Goal: Task Accomplishment & Management: Manage account settings

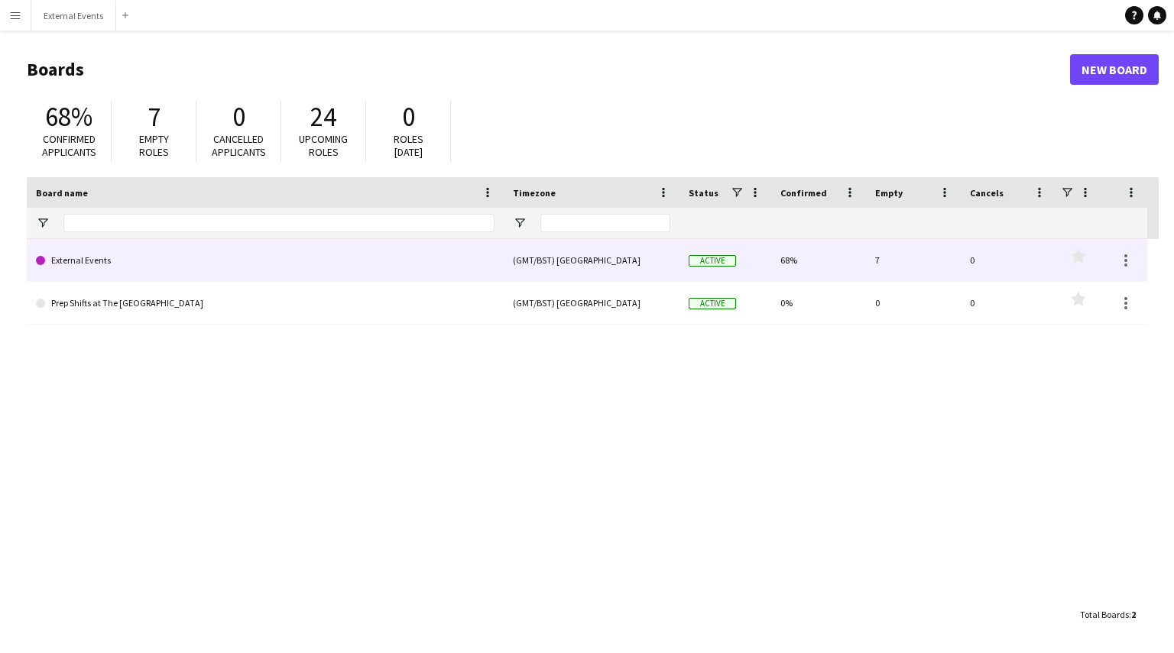
click at [450, 252] on link "External Events" at bounding box center [265, 260] width 458 height 43
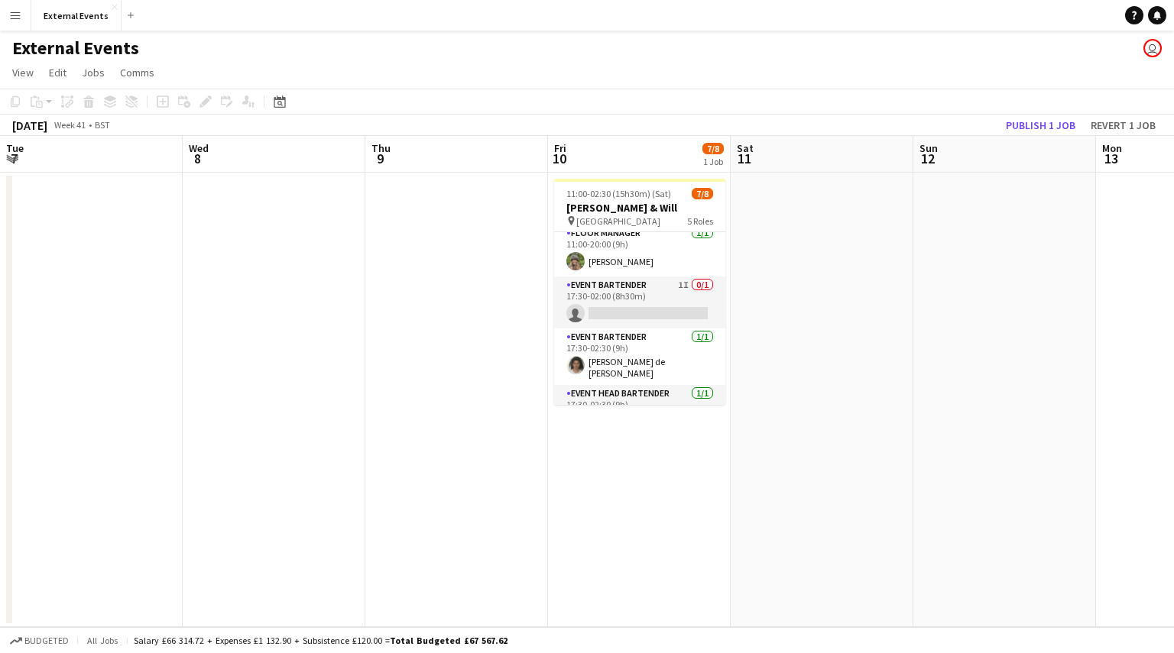
scroll to position [145, 0]
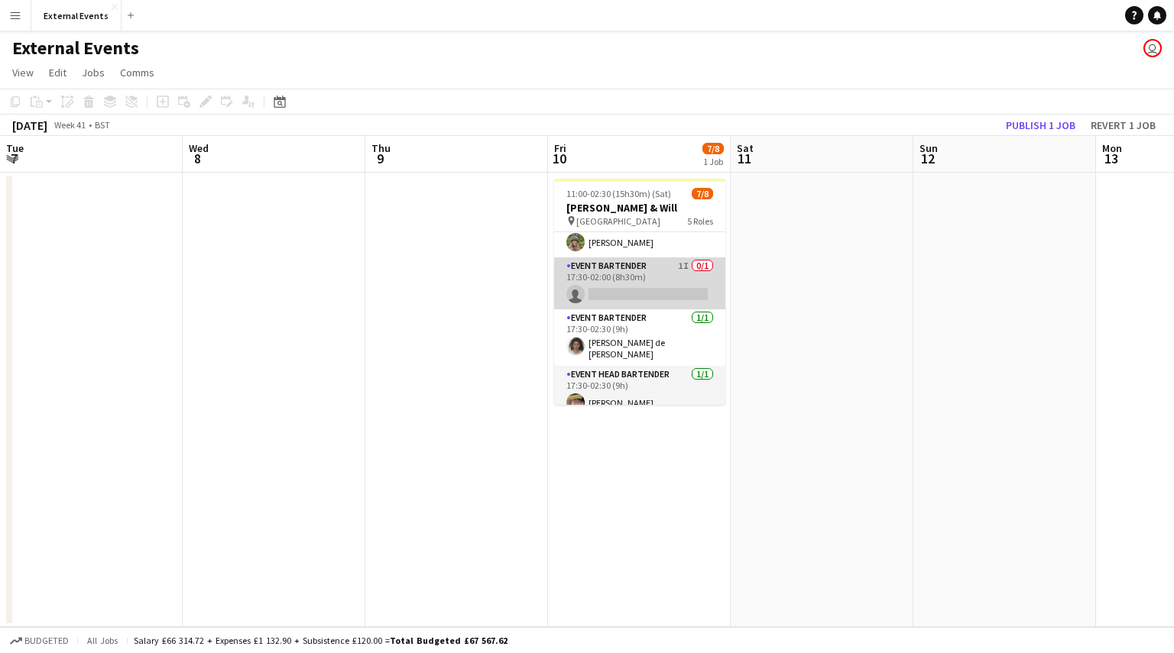
click at [627, 280] on app-card-role "Event bartender 1I 0/1 17:30-02:00 (8h30m) single-neutral-actions" at bounding box center [639, 283] width 171 height 52
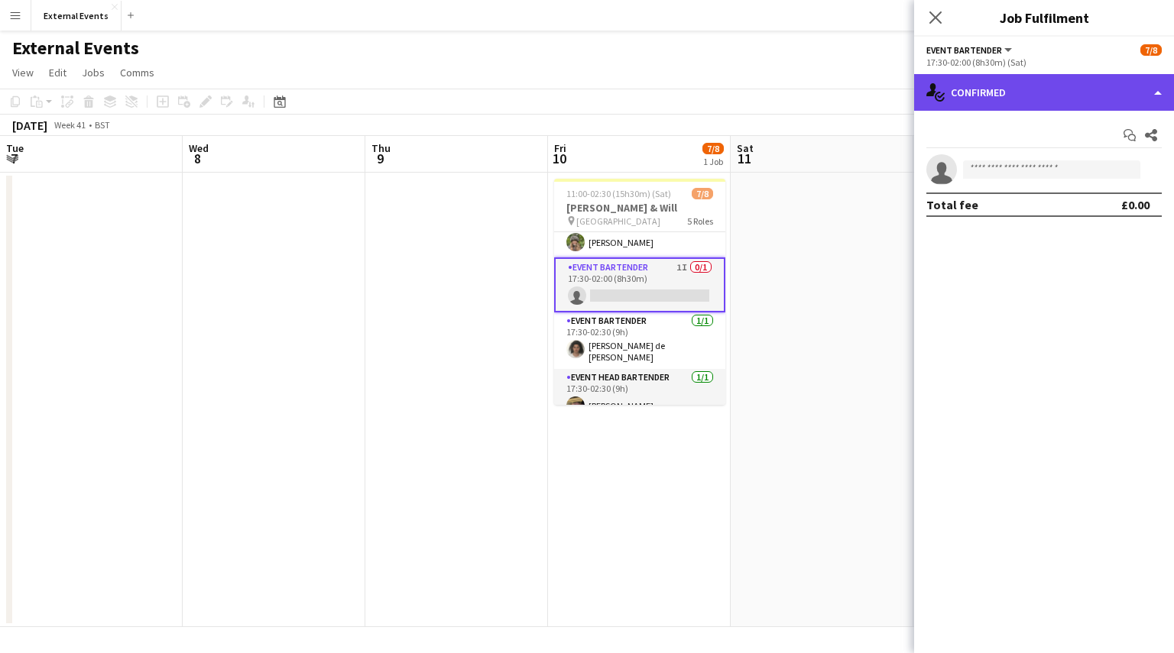
click at [1045, 85] on div "single-neutral-actions-check-2 Confirmed" at bounding box center [1044, 92] width 260 height 37
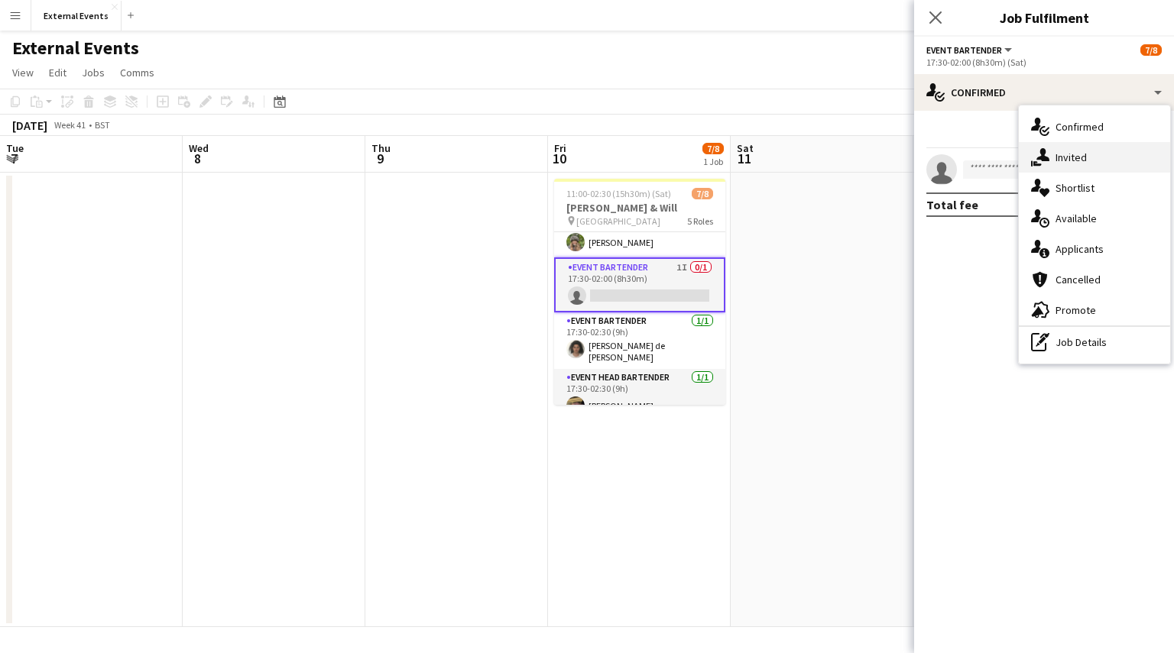
click at [1090, 163] on div "single-neutral-actions-share-1 Invited" at bounding box center [1093, 157] width 151 height 31
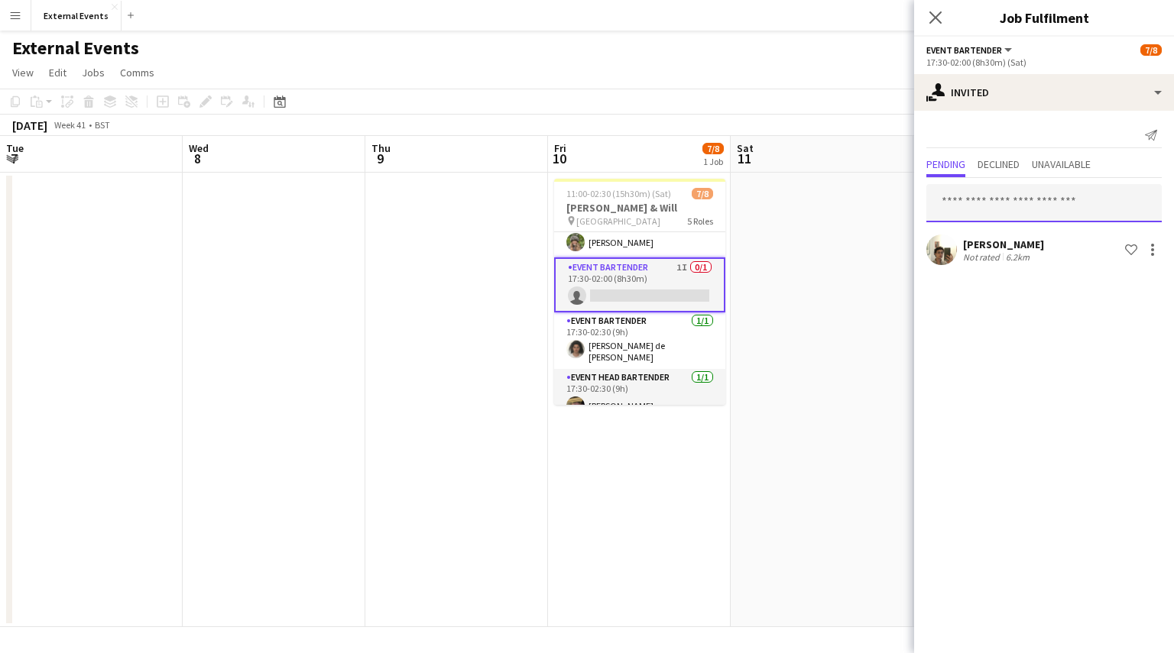
click at [989, 201] on input "text" at bounding box center [1043, 203] width 235 height 38
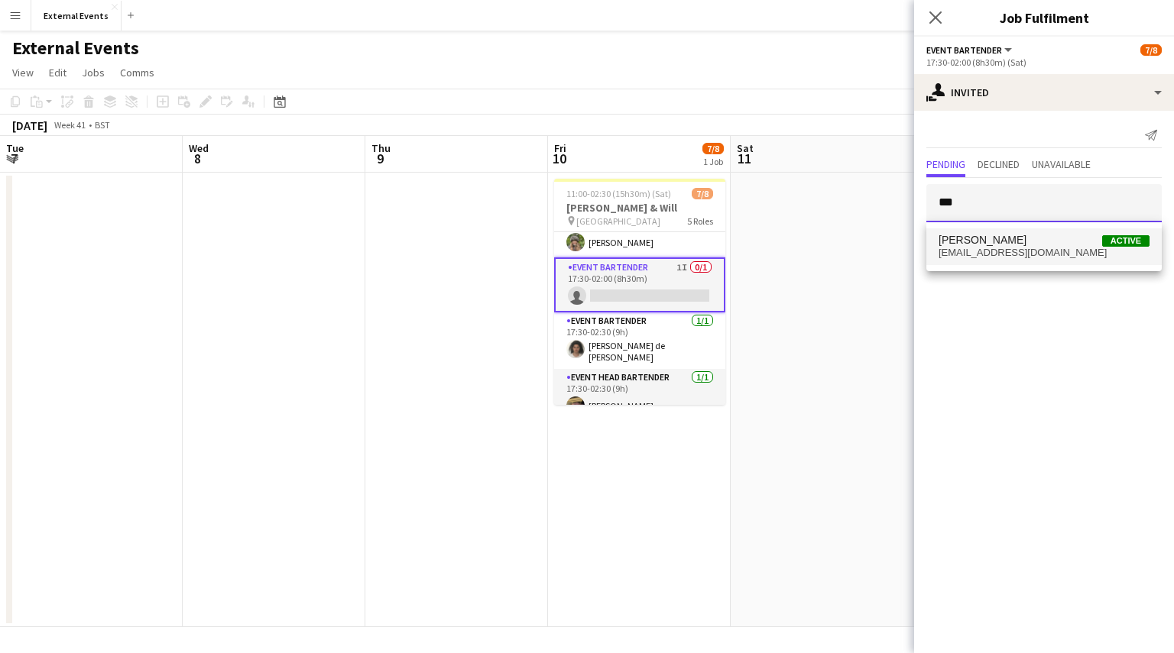
type input "***"
click at [995, 250] on span "[EMAIL_ADDRESS][DOMAIN_NAME]" at bounding box center [1043, 253] width 211 height 12
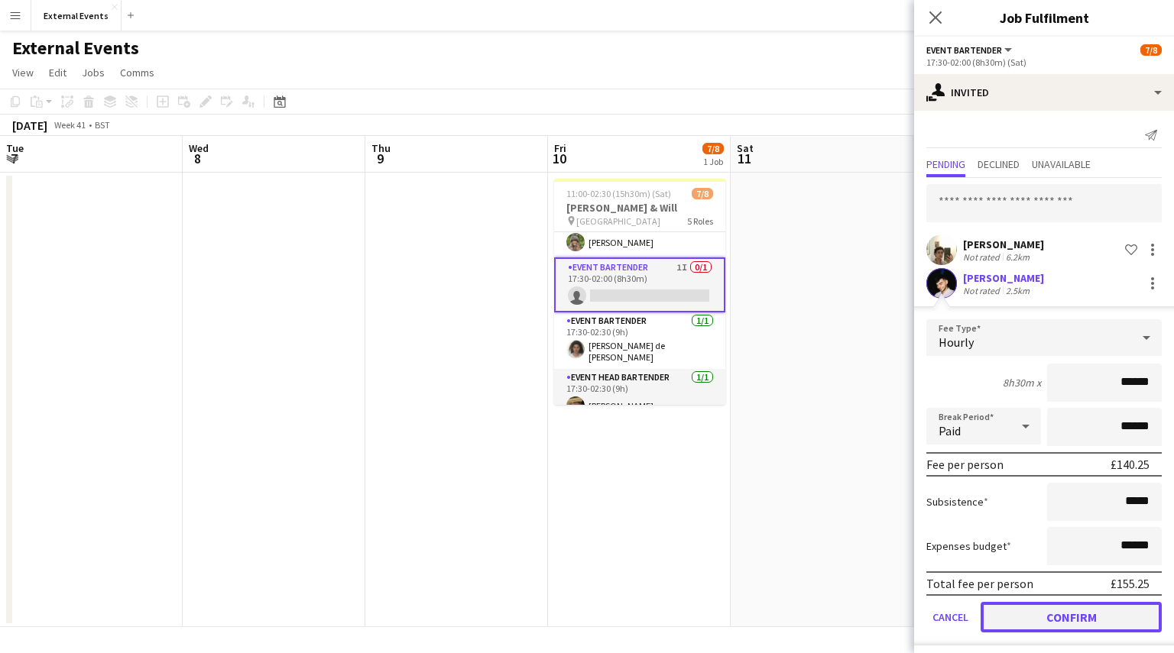
click at [1054, 609] on button "Confirm" at bounding box center [1070, 617] width 181 height 31
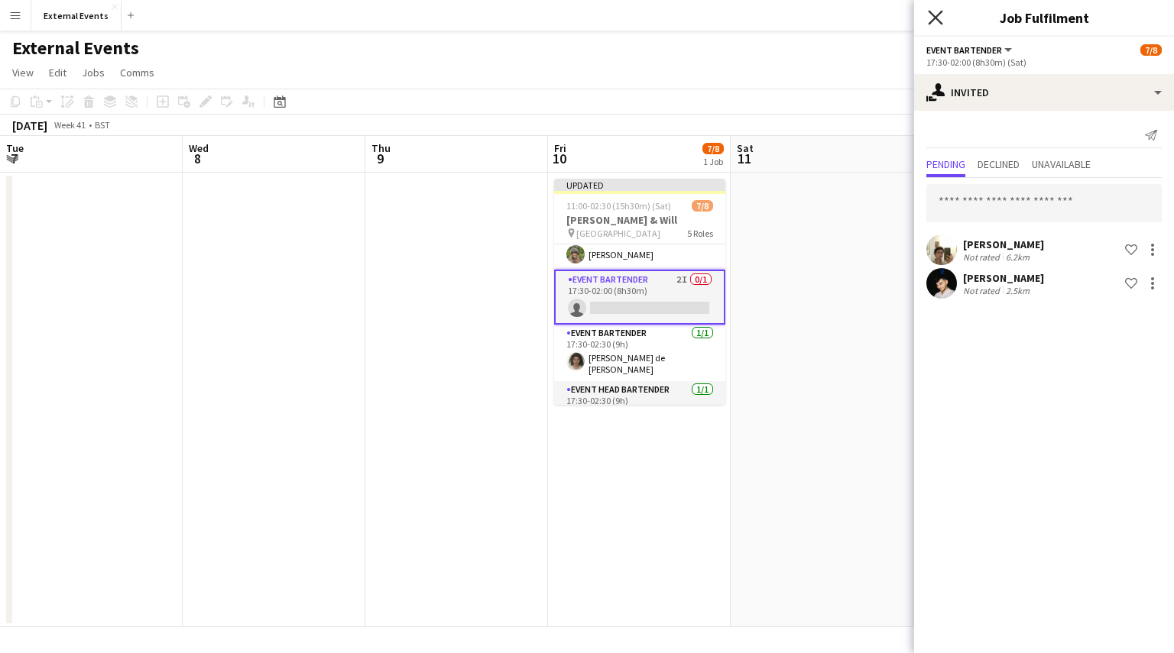
click at [939, 16] on icon "Close pop-in" at bounding box center [935, 17] width 15 height 15
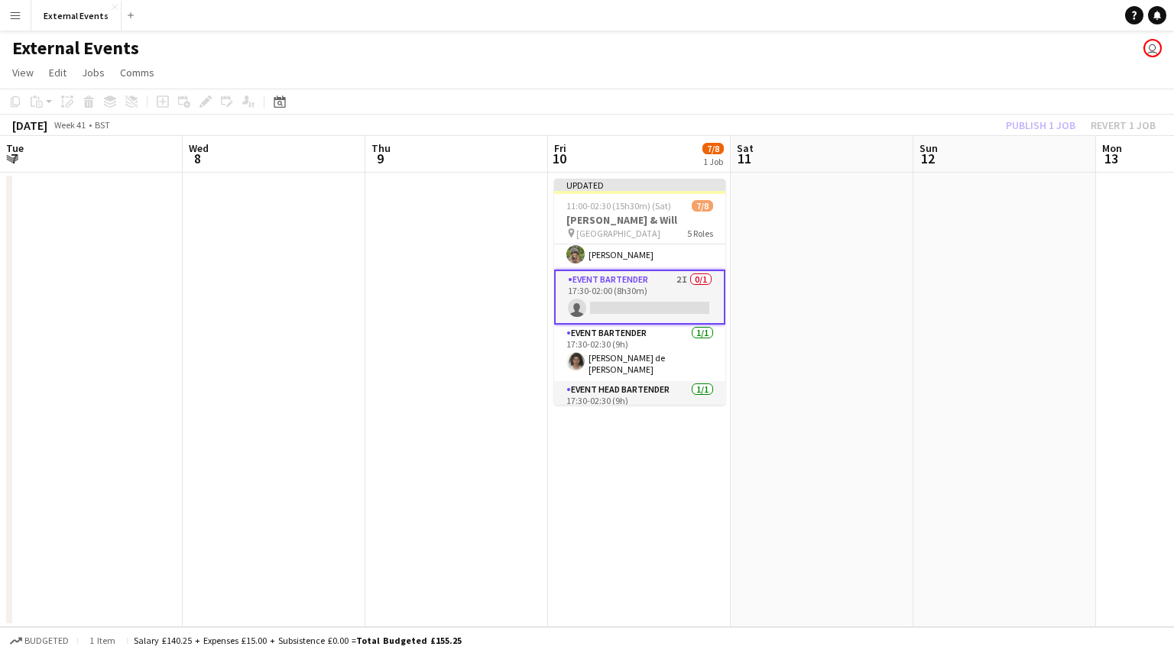
click at [1029, 123] on div "Publish 1 job Revert 1 job" at bounding box center [1080, 125] width 186 height 20
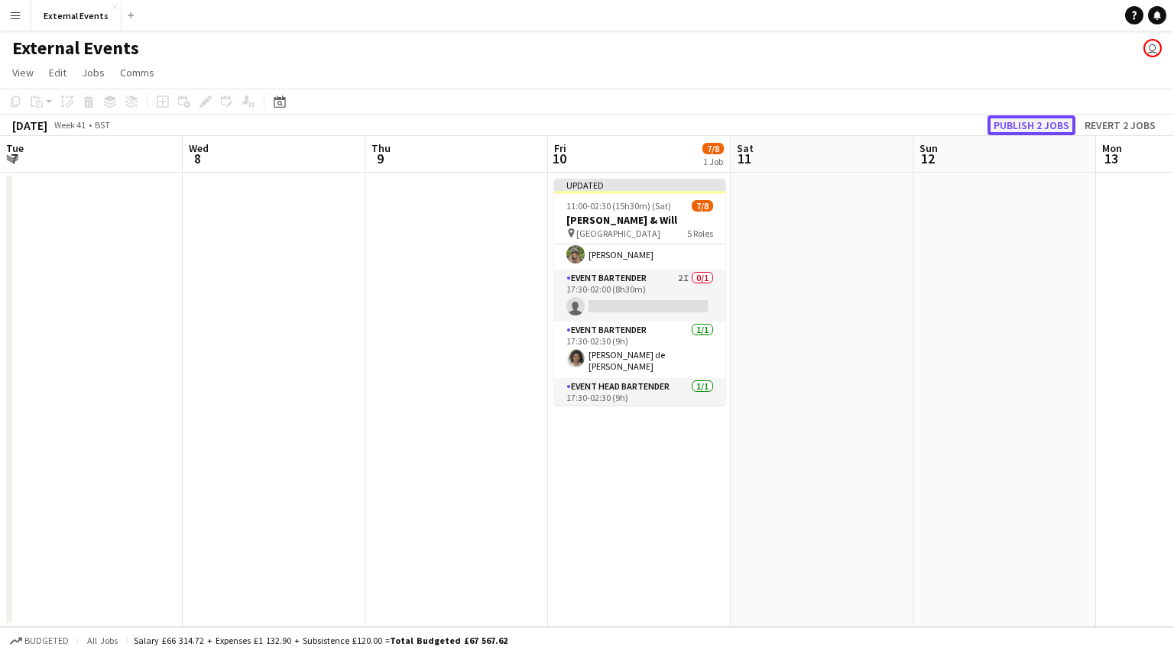
click at [1029, 123] on button "Publish 2 jobs" at bounding box center [1031, 125] width 88 height 20
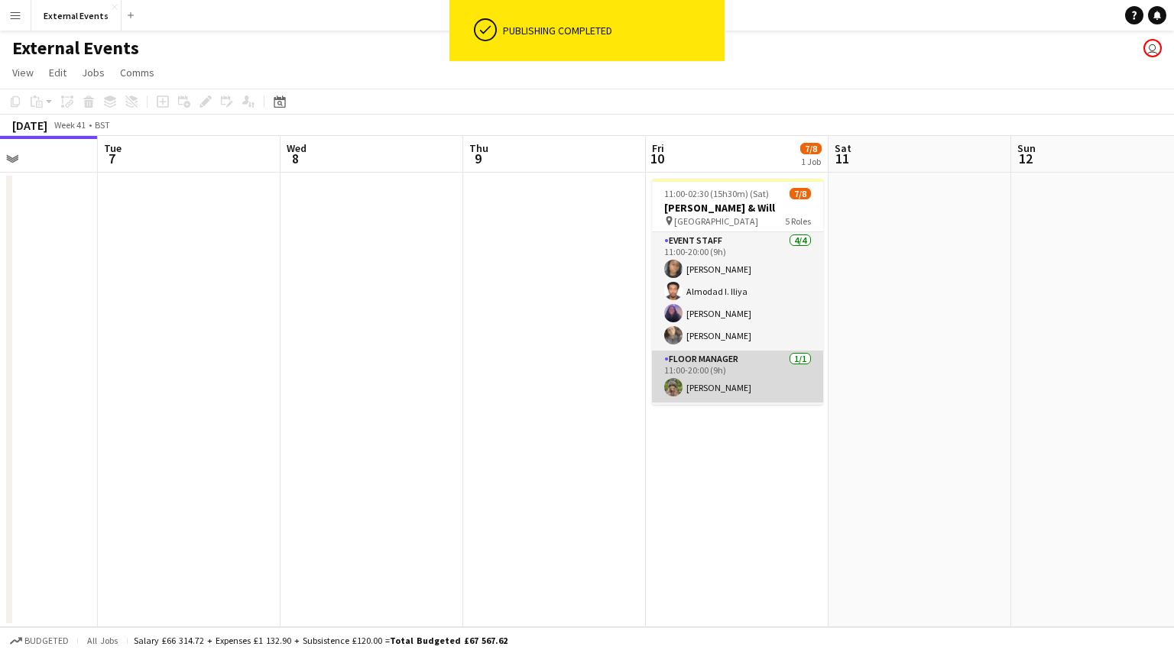
scroll to position [0, 431]
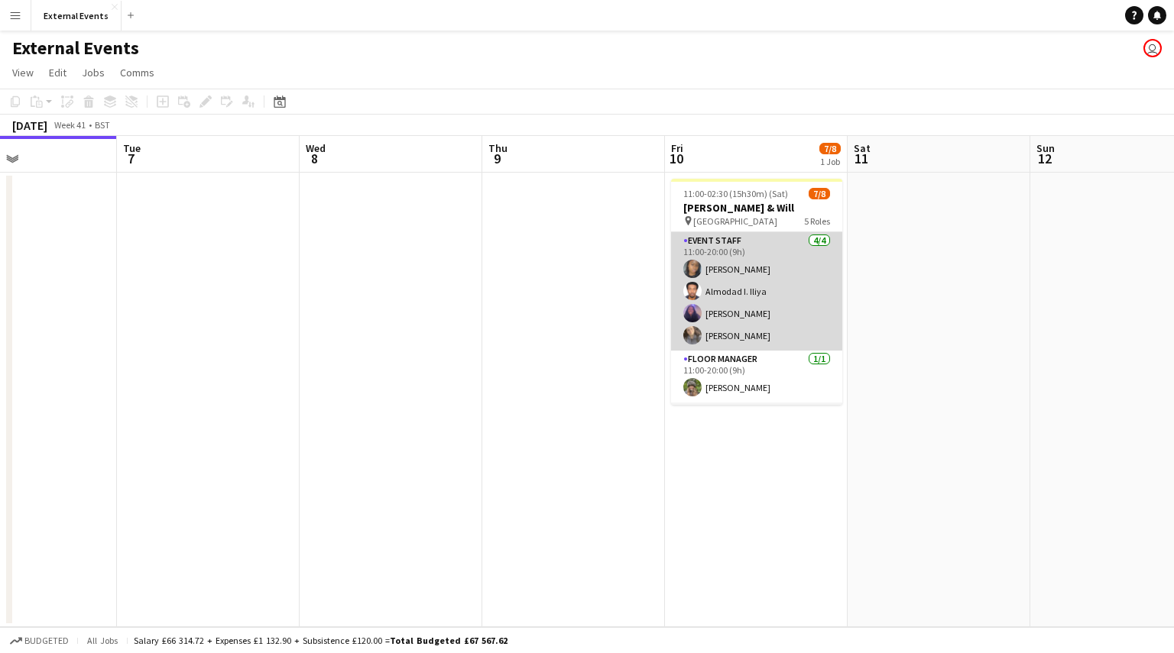
click at [750, 333] on app-card-role "Event staff [DATE] 11:00-20:00 (9h) [PERSON_NAME] [PERSON_NAME] [PERSON_NAME] […" at bounding box center [756, 291] width 171 height 118
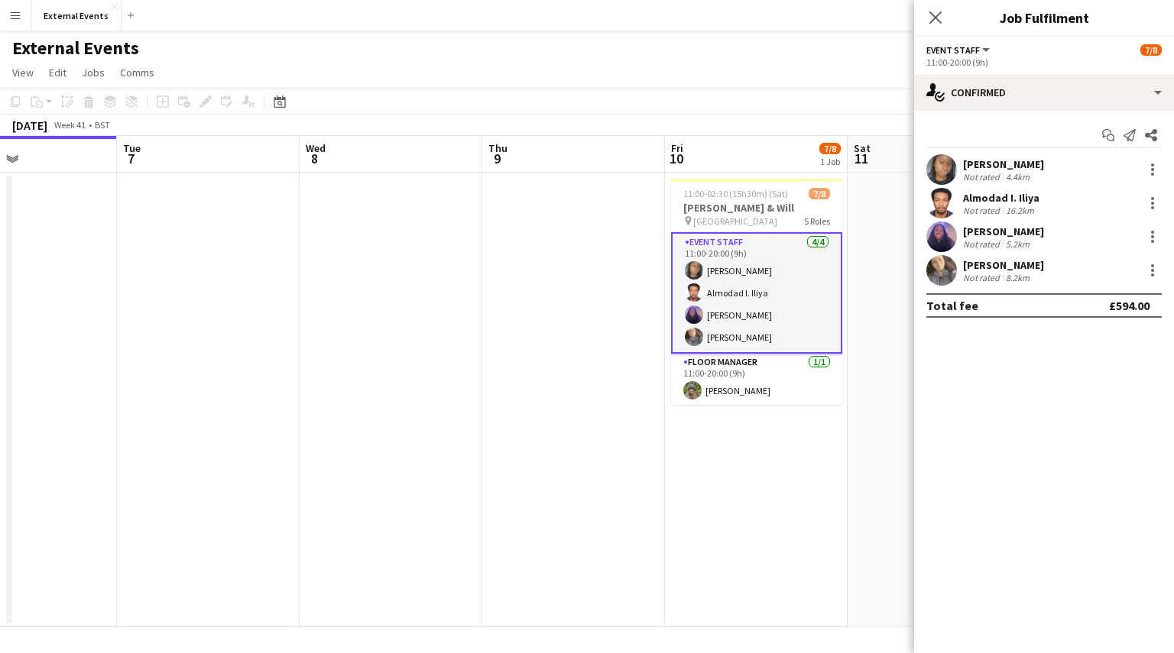
click at [989, 267] on div "[PERSON_NAME]" at bounding box center [1003, 265] width 81 height 14
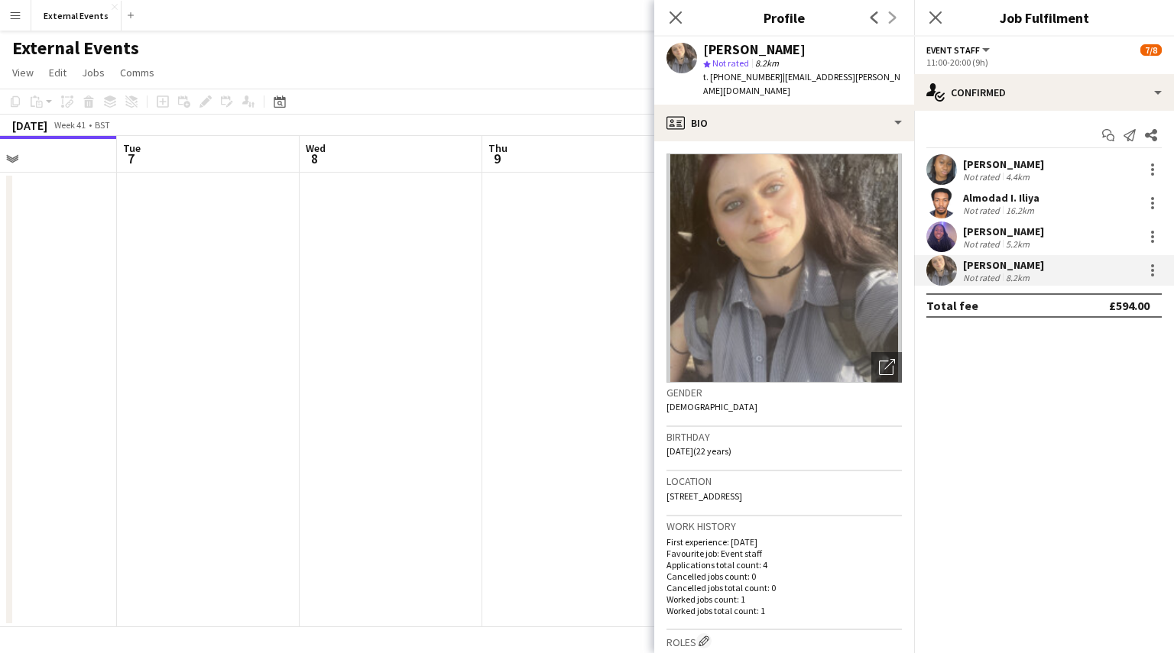
drag, startPoint x: 825, startPoint y: 52, endPoint x: 700, endPoint y: 52, distance: 125.3
click at [700, 52] on div "[PERSON_NAME] star Not rated 8.2km t. [PHONE_NUMBER] | [EMAIL_ADDRESS][PERSON_N…" at bounding box center [784, 71] width 260 height 68
copy div "[PERSON_NAME]"
drag, startPoint x: 769, startPoint y: 77, endPoint x: 704, endPoint y: 74, distance: 65.8
click at [704, 74] on span "t. [PHONE_NUMBER]" at bounding box center [742, 76] width 79 height 11
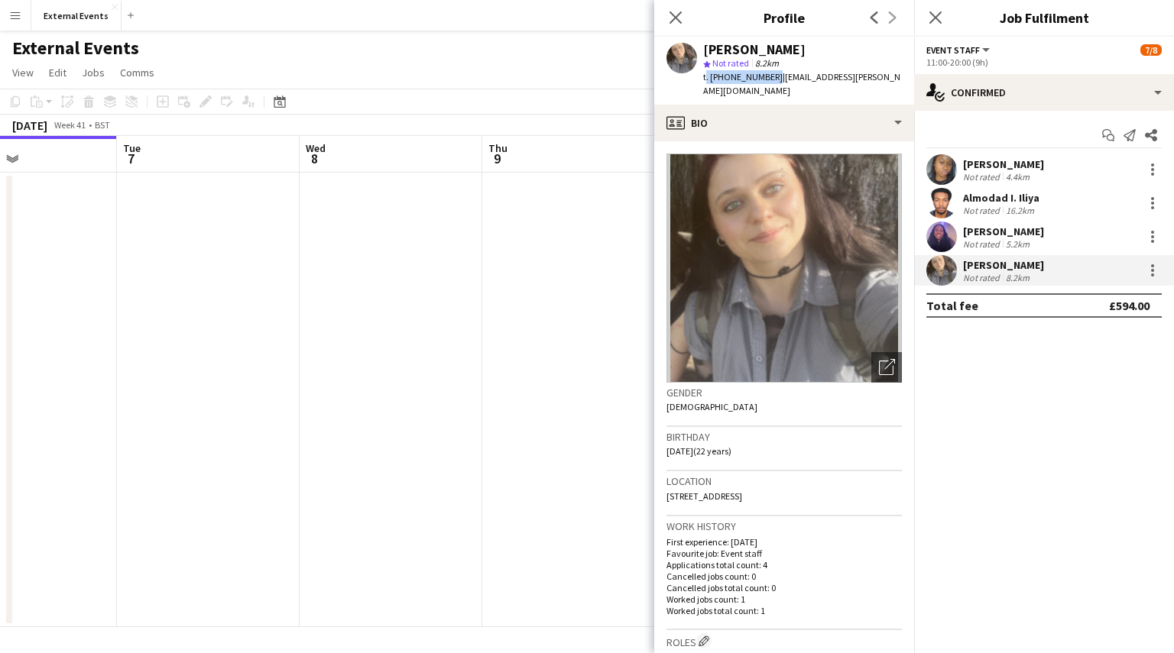
copy span "t. [PHONE_NUMBER]"
click at [676, 13] on icon "Close pop-in" at bounding box center [675, 17] width 15 height 15
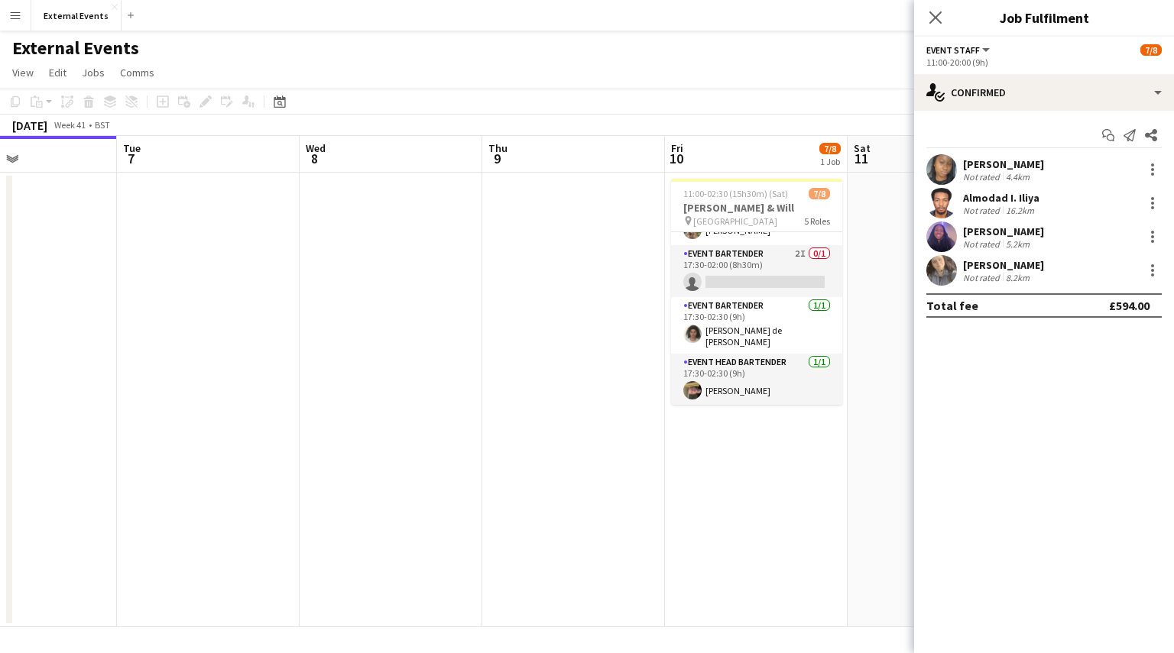
scroll to position [160, 0]
click at [783, 267] on app-card-role "Event bartender 2I 0/1 17:30-02:00 (8h30m) single-neutral-actions" at bounding box center [756, 271] width 171 height 52
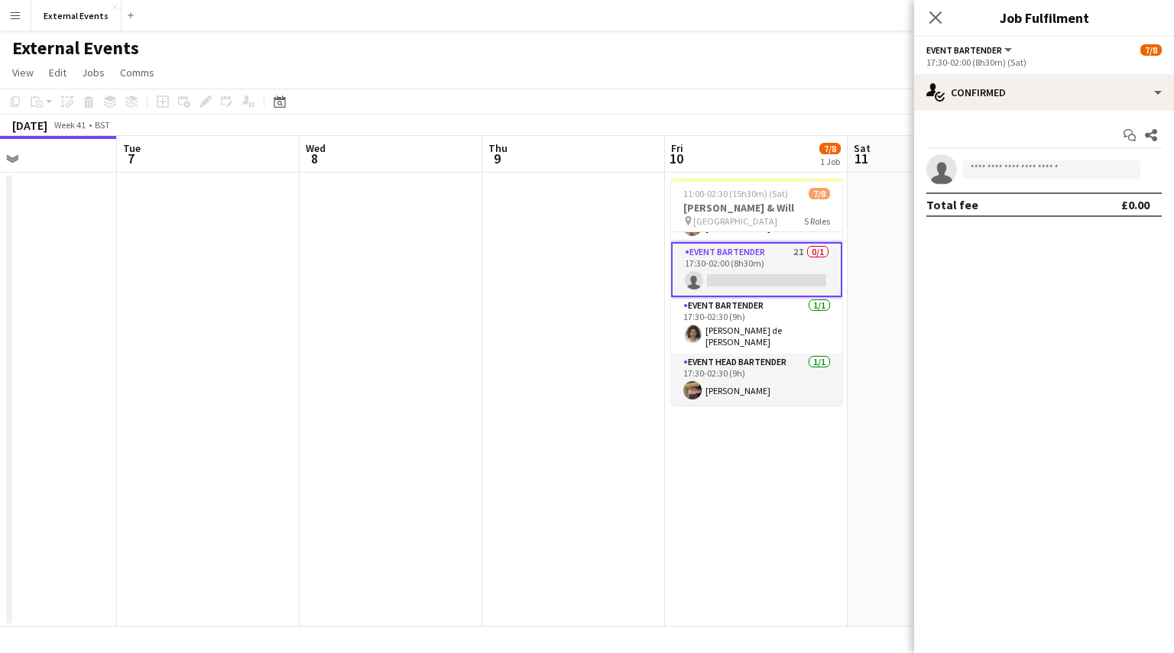
scroll to position [157, 0]
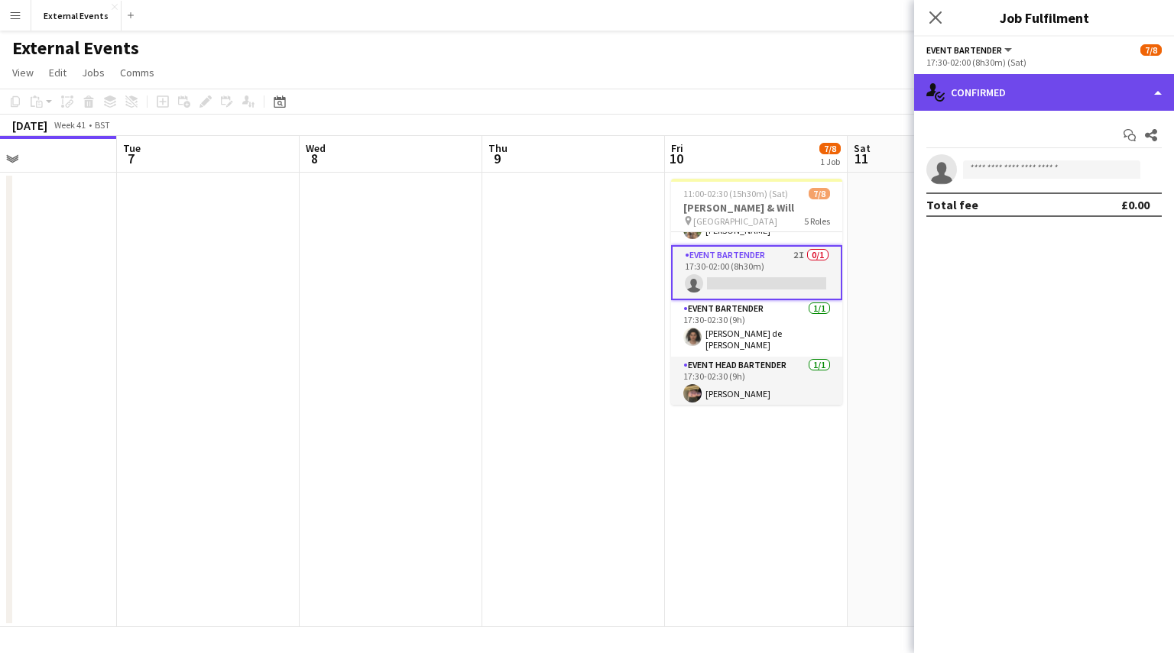
click at [1036, 83] on div "single-neutral-actions-check-2 Confirmed" at bounding box center [1044, 92] width 260 height 37
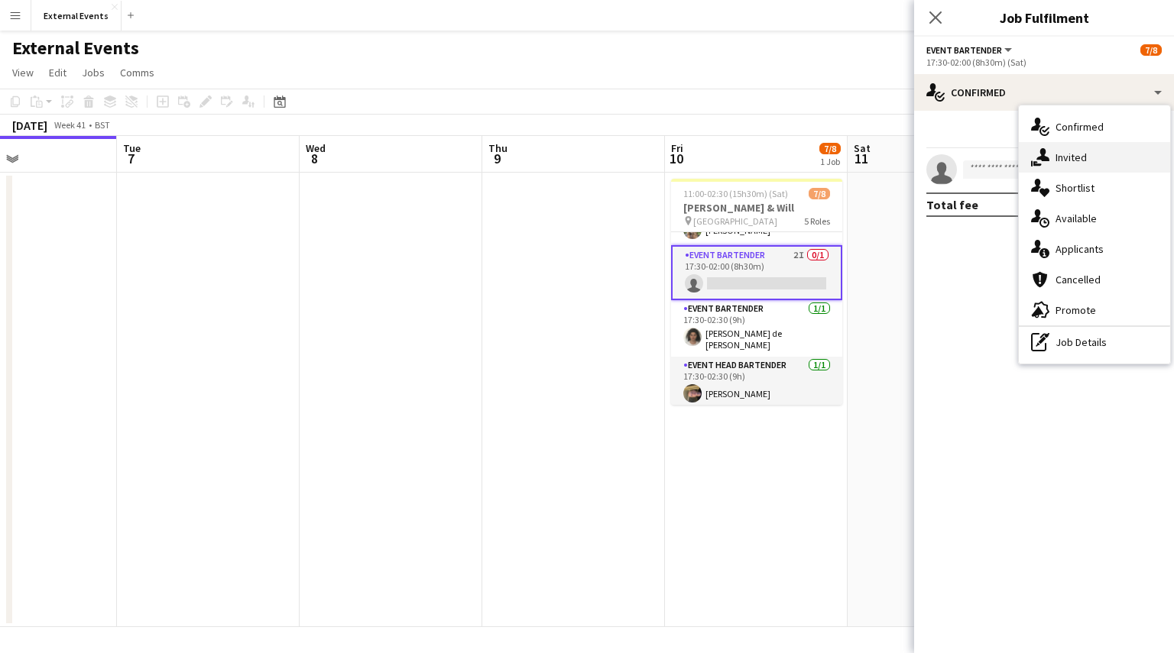
click at [1084, 147] on div "single-neutral-actions-share-1 Invited" at bounding box center [1093, 157] width 151 height 31
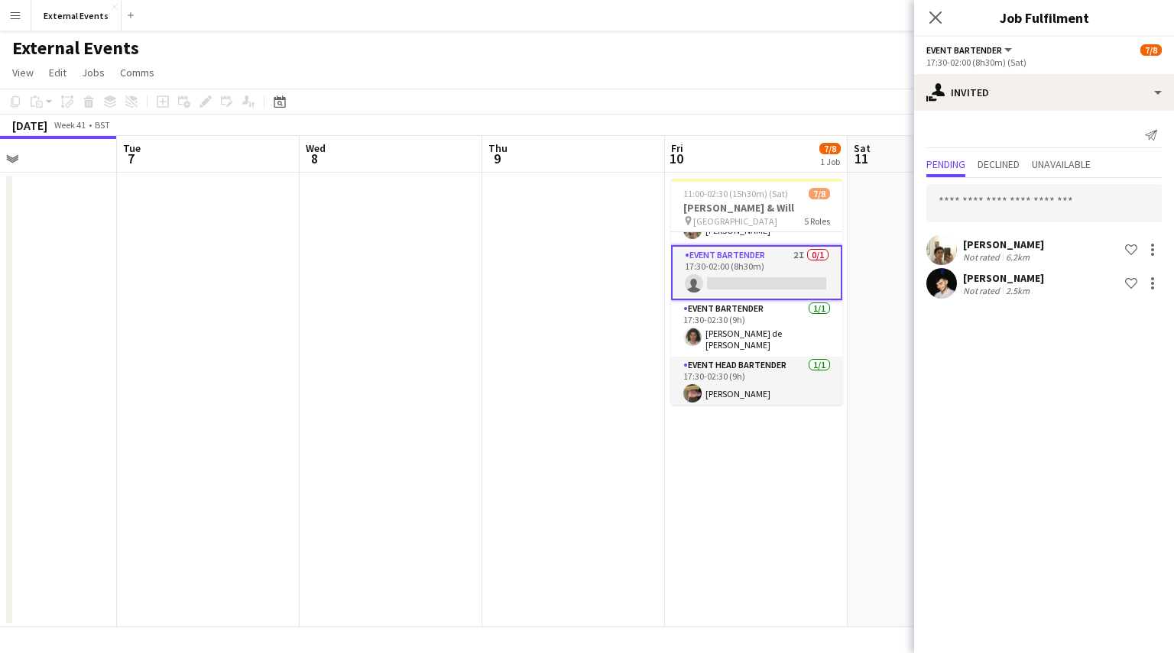
click at [980, 282] on div "[PERSON_NAME]" at bounding box center [1003, 278] width 81 height 14
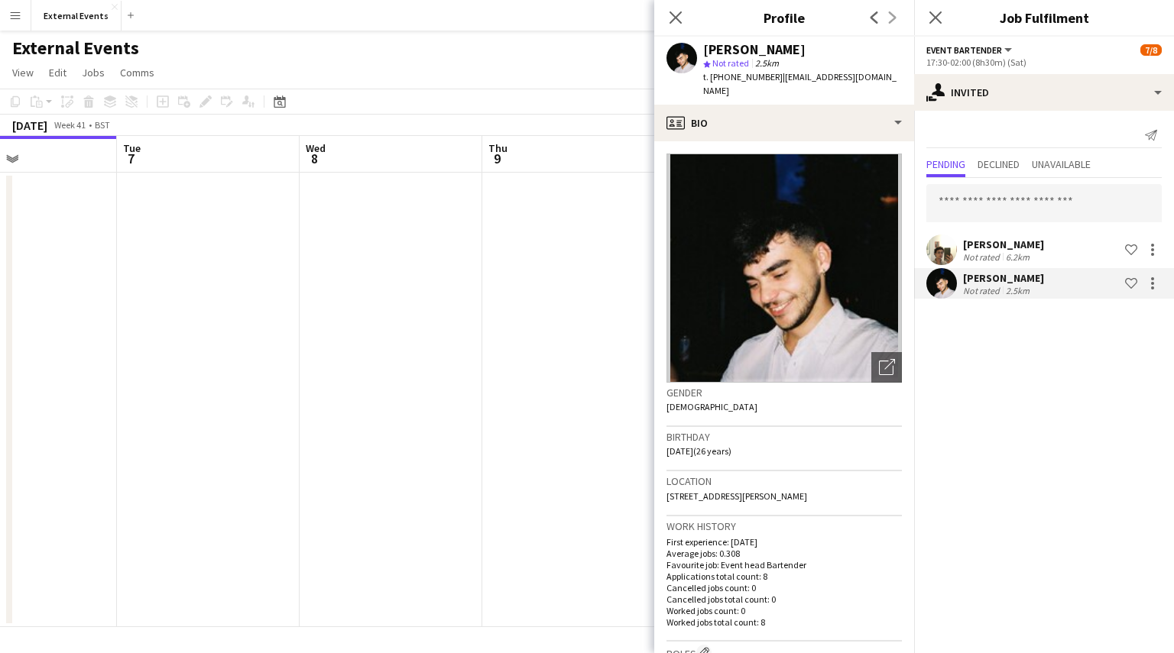
drag, startPoint x: 808, startPoint y: 51, endPoint x: 695, endPoint y: 57, distance: 112.5
click at [695, 57] on div "[PERSON_NAME] star Not rated 2.5km t. [PHONE_NUMBER] | [EMAIL_ADDRESS][DOMAIN_N…" at bounding box center [784, 71] width 260 height 68
copy div "[PERSON_NAME]"
drag, startPoint x: 769, startPoint y: 77, endPoint x: 701, endPoint y: 77, distance: 67.2
click at [701, 77] on div "[PERSON_NAME] star Not rated 2.5km t. [PHONE_NUMBER] | [EMAIL_ADDRESS][DOMAIN_N…" at bounding box center [784, 71] width 260 height 68
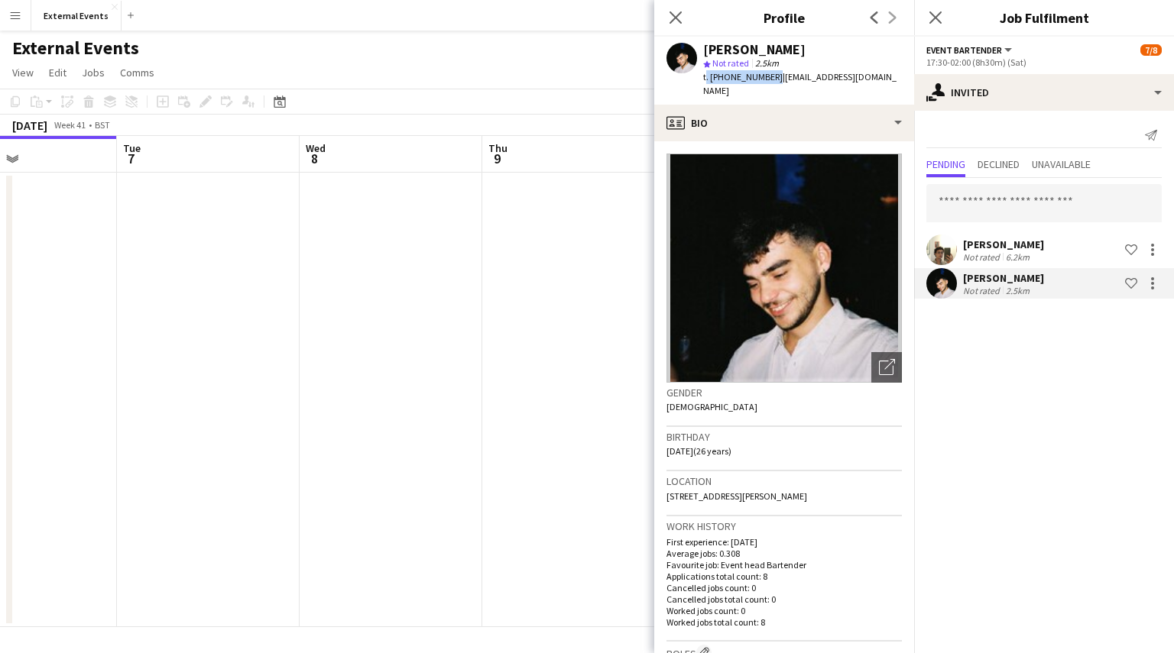
copy span "t. [PHONE_NUMBER]"
click at [678, 25] on app-icon "Close pop-in" at bounding box center [676, 18] width 22 height 22
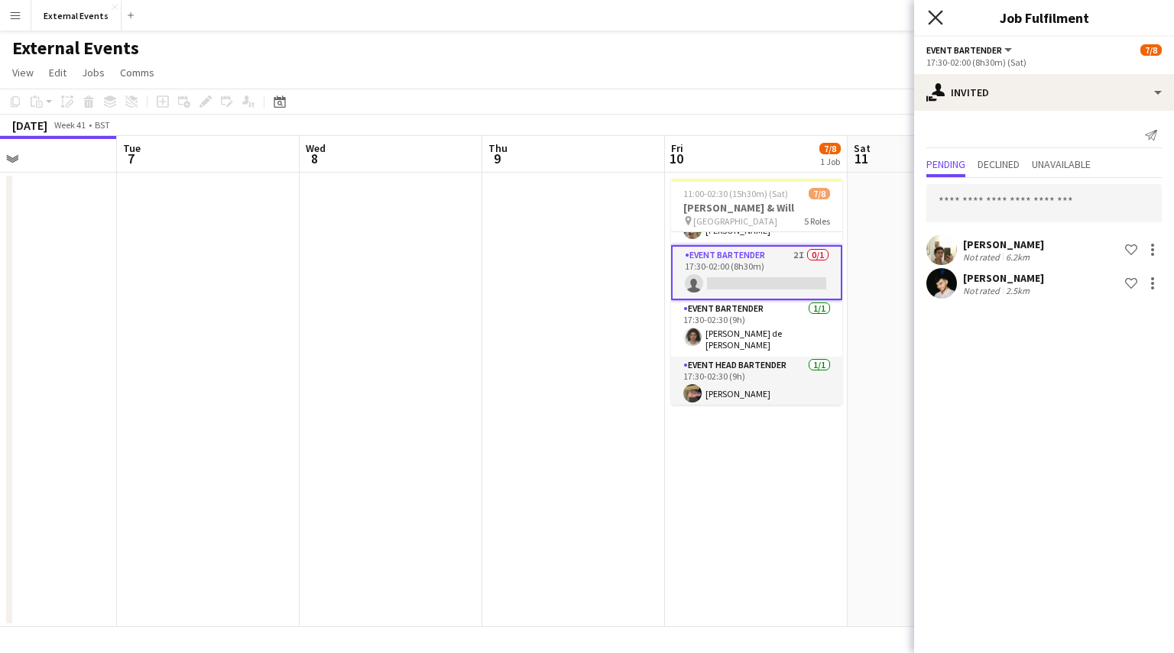
click at [931, 13] on icon at bounding box center [935, 17] width 15 height 15
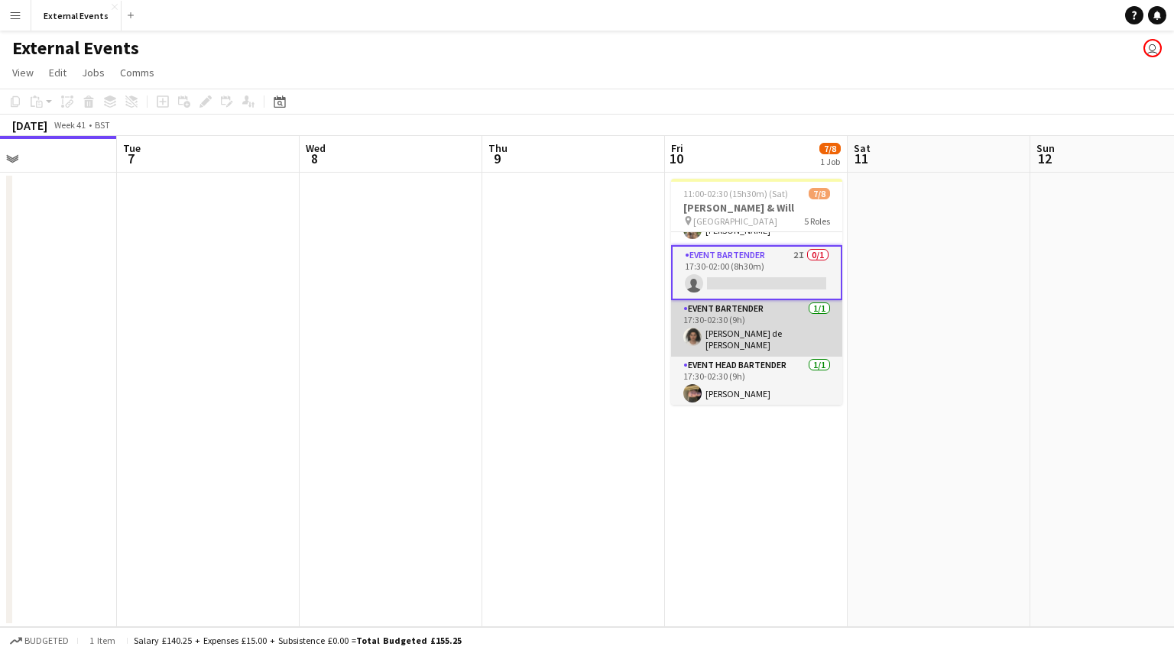
scroll to position [160, 0]
